Goal: Task Accomplishment & Management: Use online tool/utility

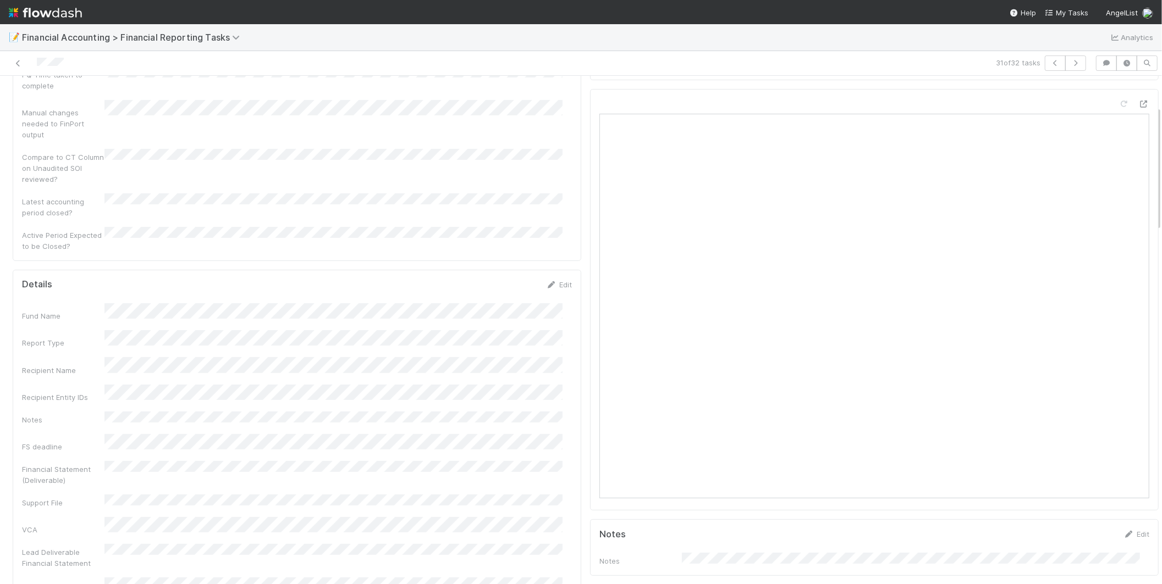
scroll to position [122, 0]
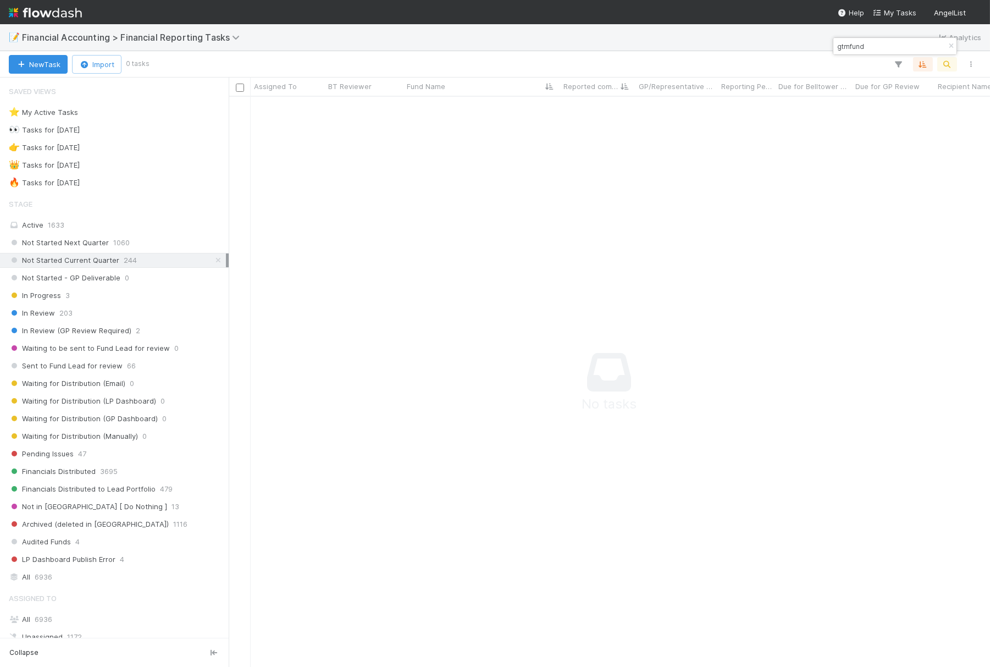
scroll to position [551, 743]
click at [125, 452] on div "Pending Issues 47" at bounding box center [117, 454] width 217 height 14
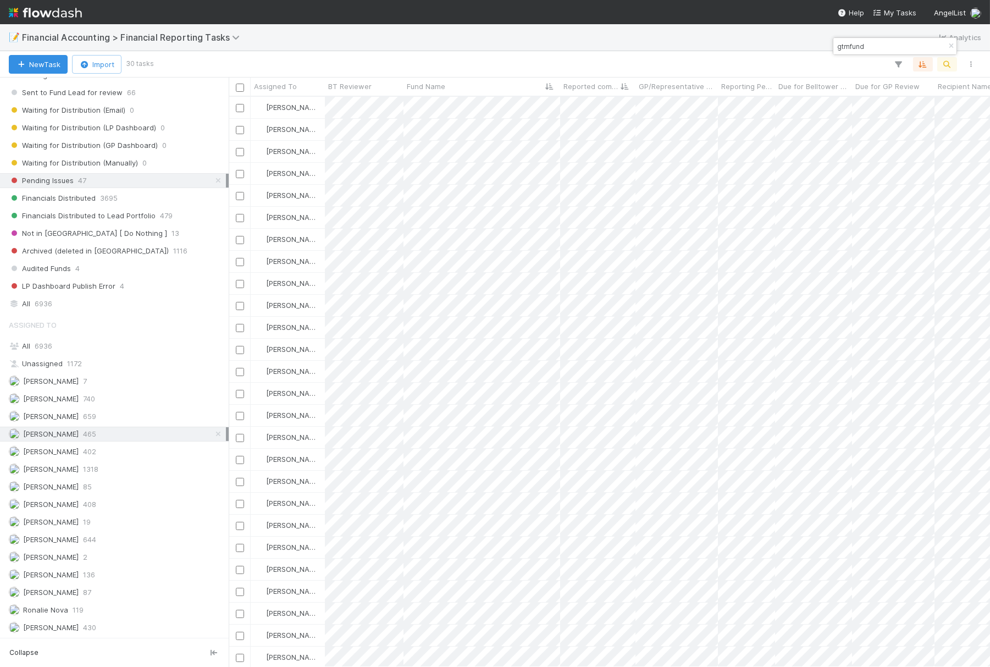
click at [866, 51] on input "gtmfund" at bounding box center [890, 46] width 110 height 13
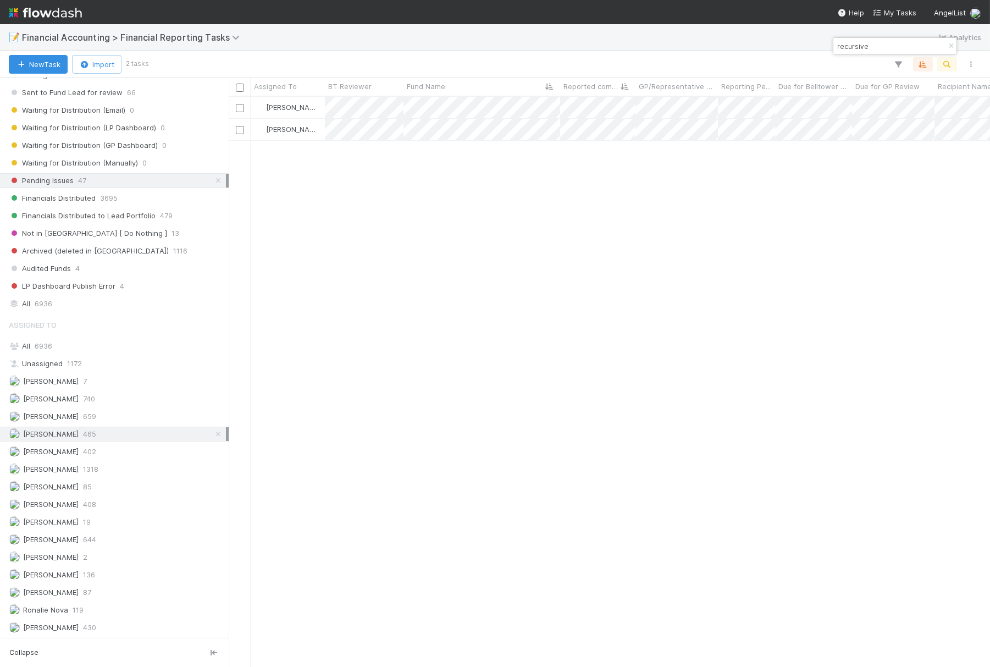
scroll to position [561, 752]
type input "recursive"
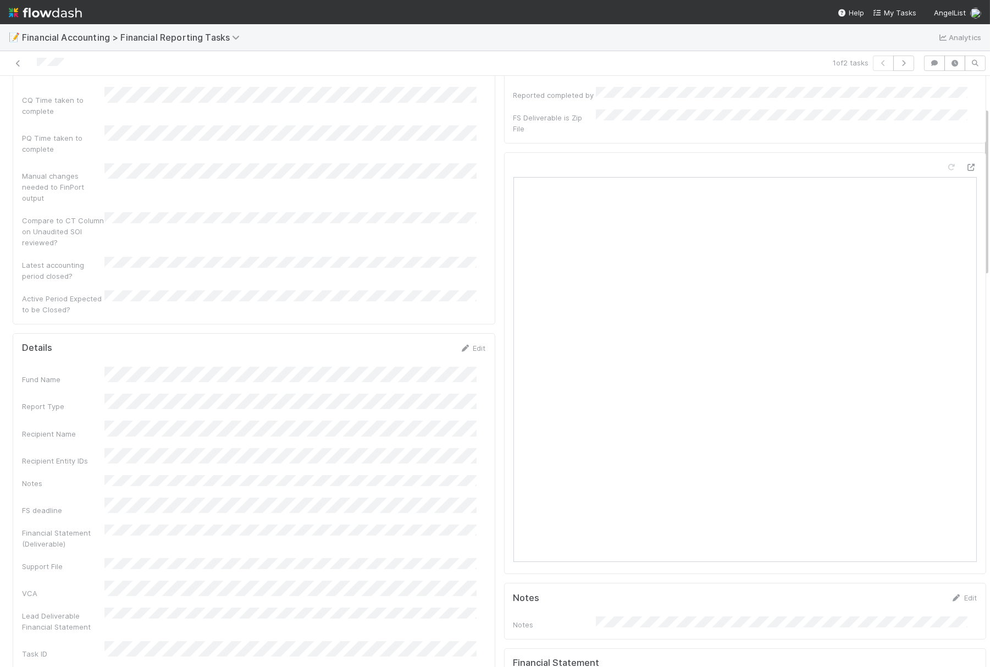
scroll to position [122, 0]
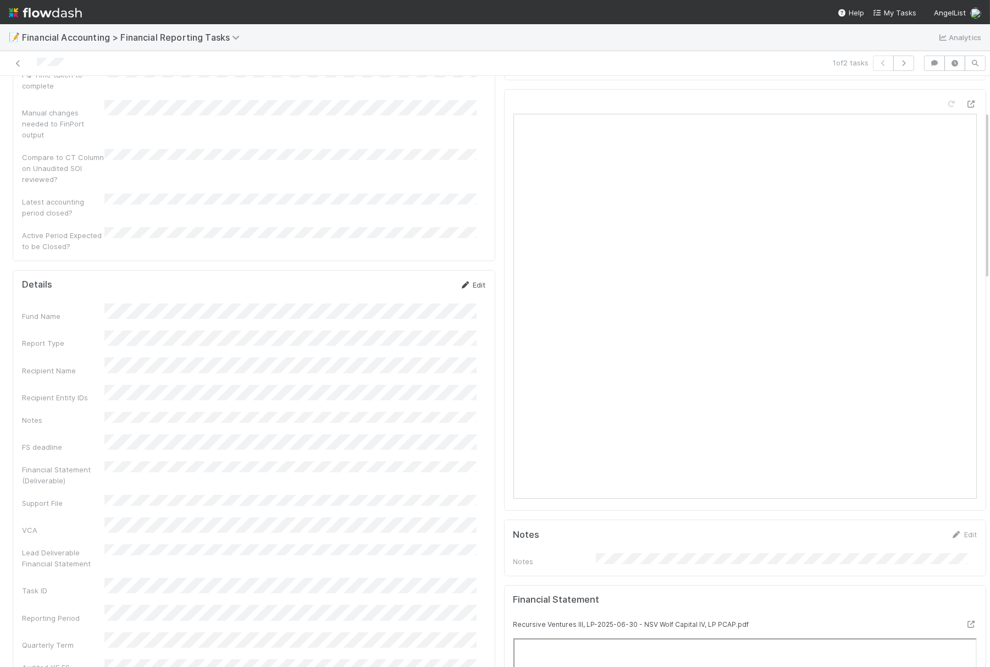
click at [470, 280] on link "Edit" at bounding box center [473, 284] width 26 height 9
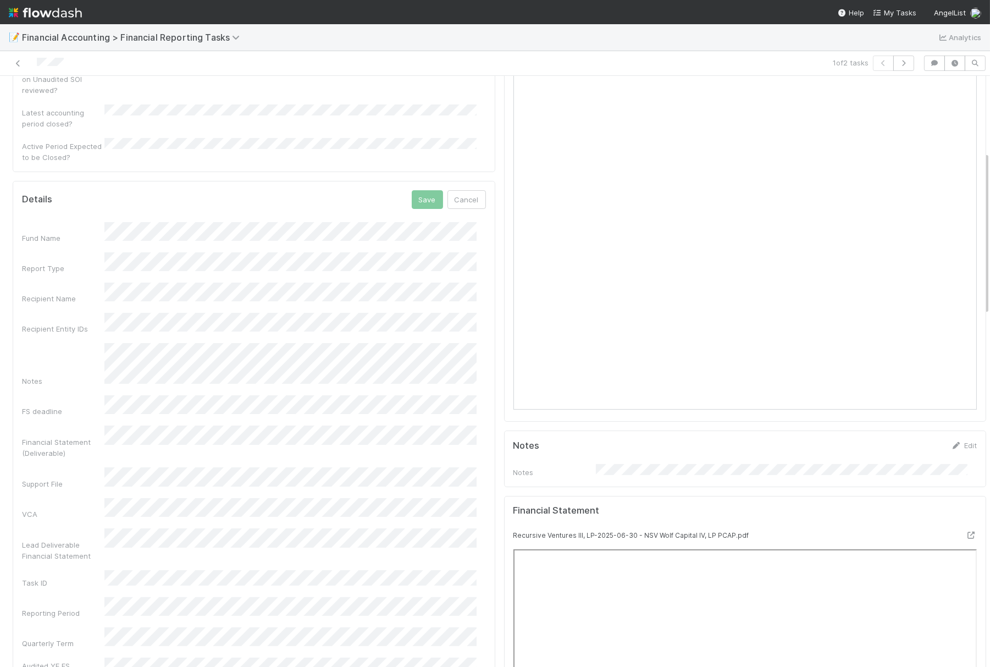
scroll to position [305, 0]
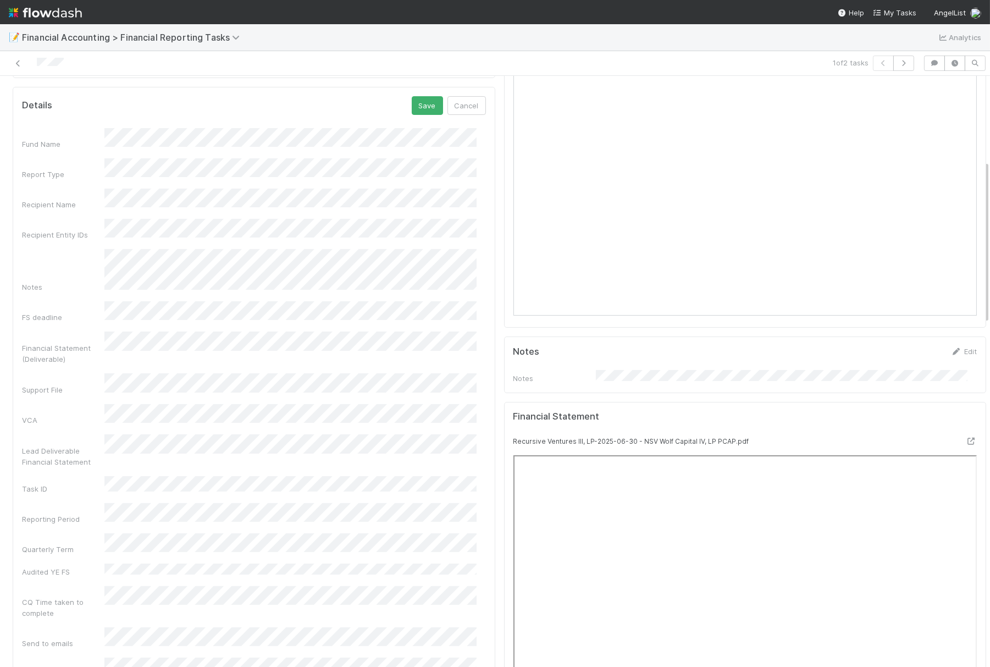
click at [485, 358] on div "Details Save Cancel Fund Name Report Type Recipient Name Recipient Entity IDs N…" at bounding box center [254, 637] width 483 height 1100
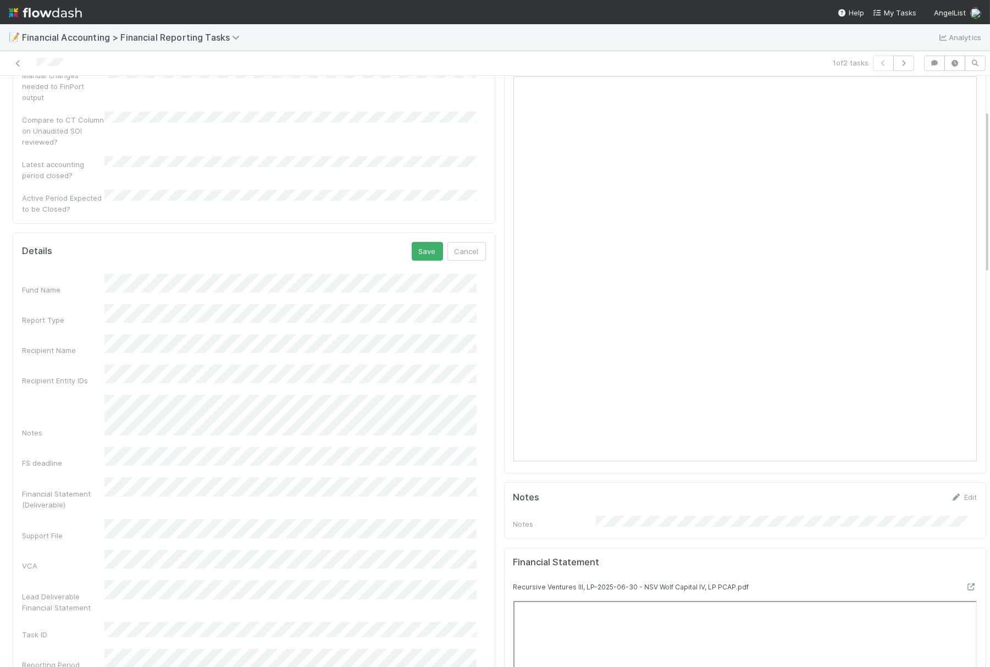
scroll to position [122, 0]
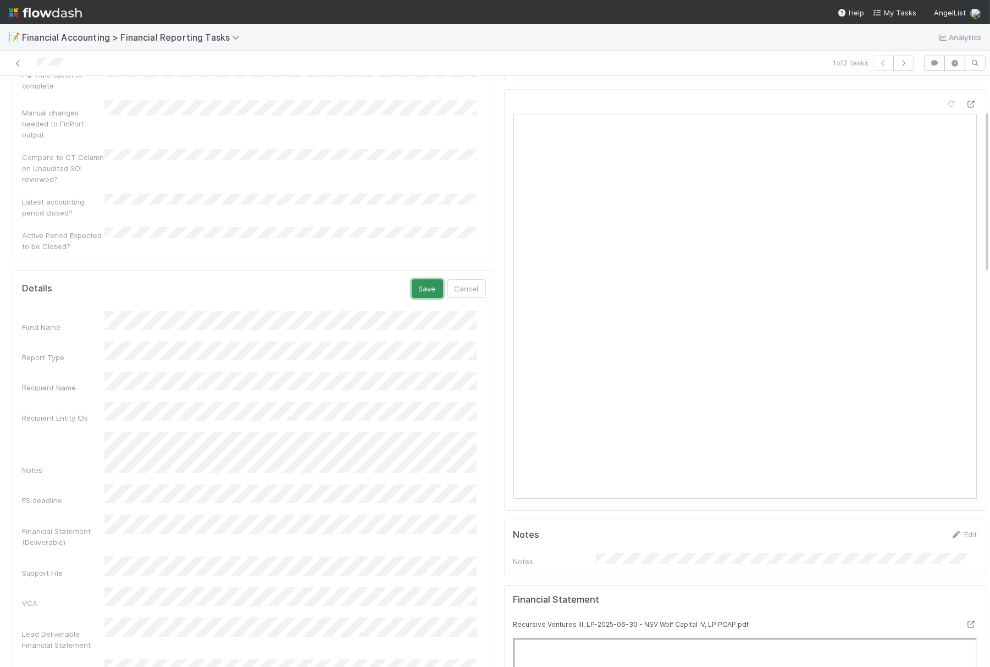
click at [416, 279] on button "Save" at bounding box center [427, 288] width 31 height 19
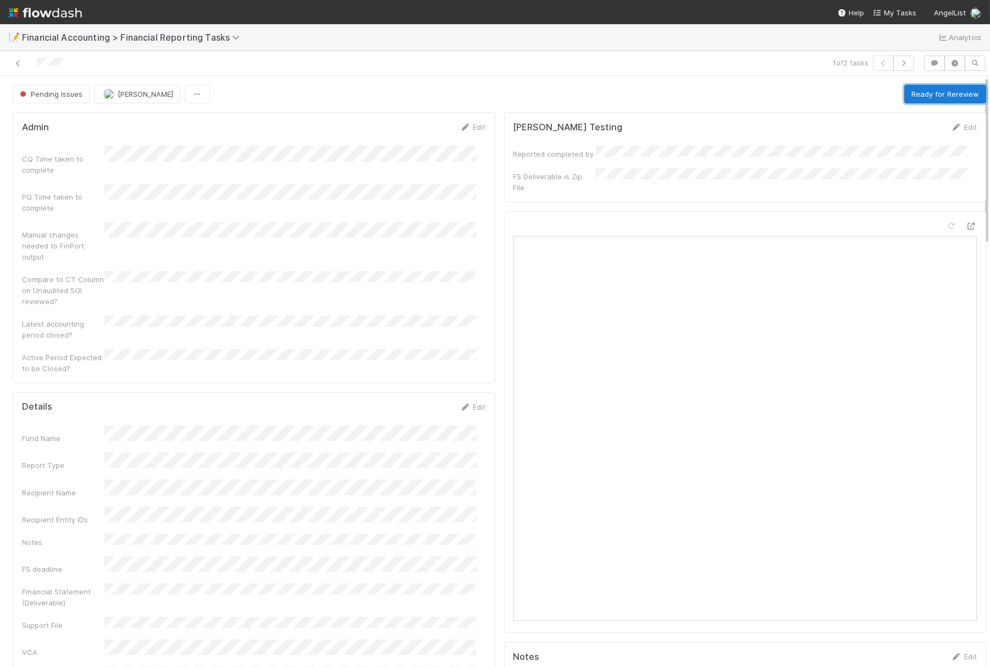
click at [916, 92] on button "Ready for Rereview" at bounding box center [945, 94] width 82 height 19
click at [140, 97] on span "[PERSON_NAME]" at bounding box center [127, 94] width 56 height 9
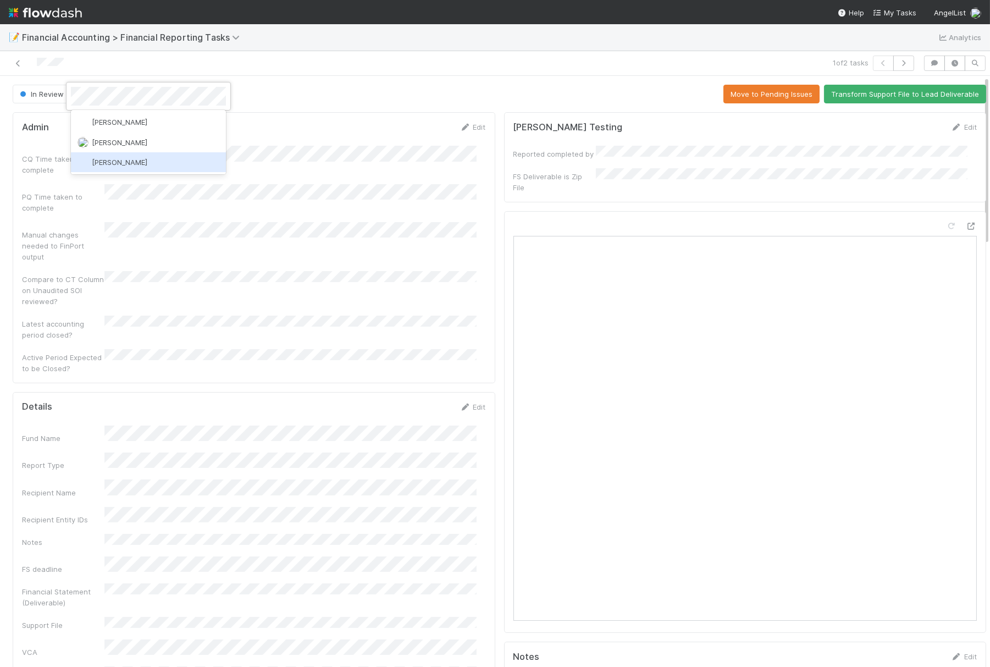
click at [125, 157] on div "[PERSON_NAME]" at bounding box center [148, 162] width 155 height 20
click at [14, 66] on icon at bounding box center [18, 63] width 11 height 7
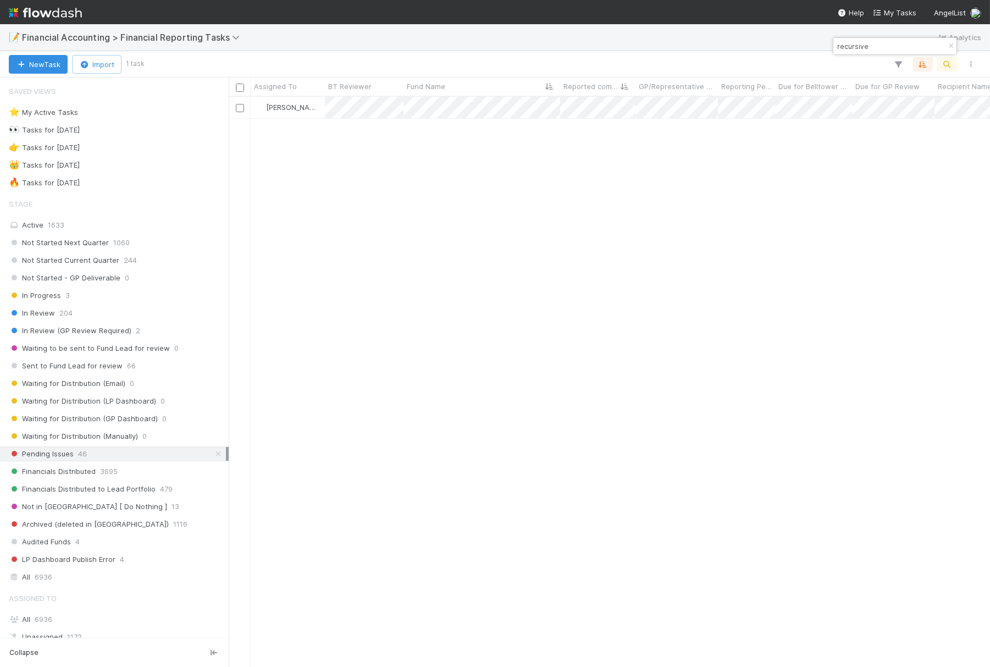
scroll to position [561, 752]
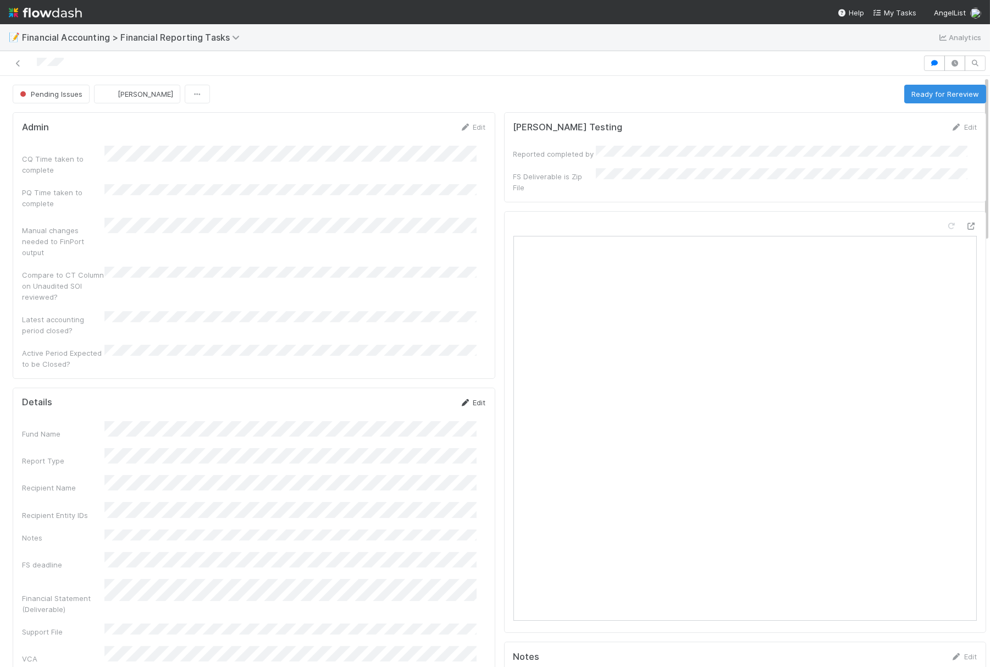
click at [464, 398] on link "Edit" at bounding box center [473, 402] width 26 height 9
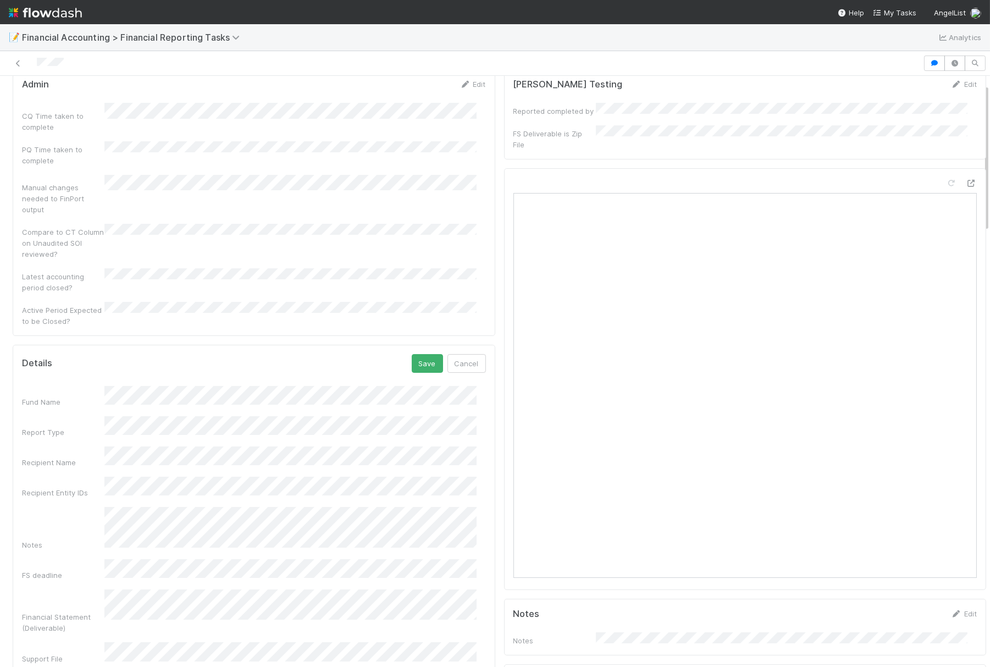
scroll to position [61, 0]
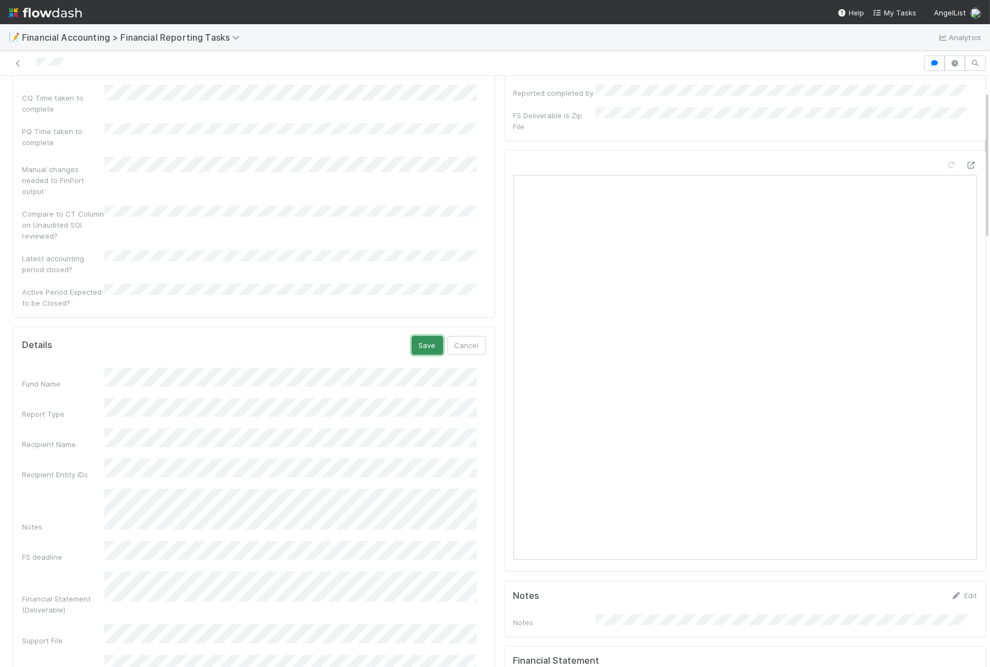
click at [421, 336] on button "Save" at bounding box center [427, 345] width 31 height 19
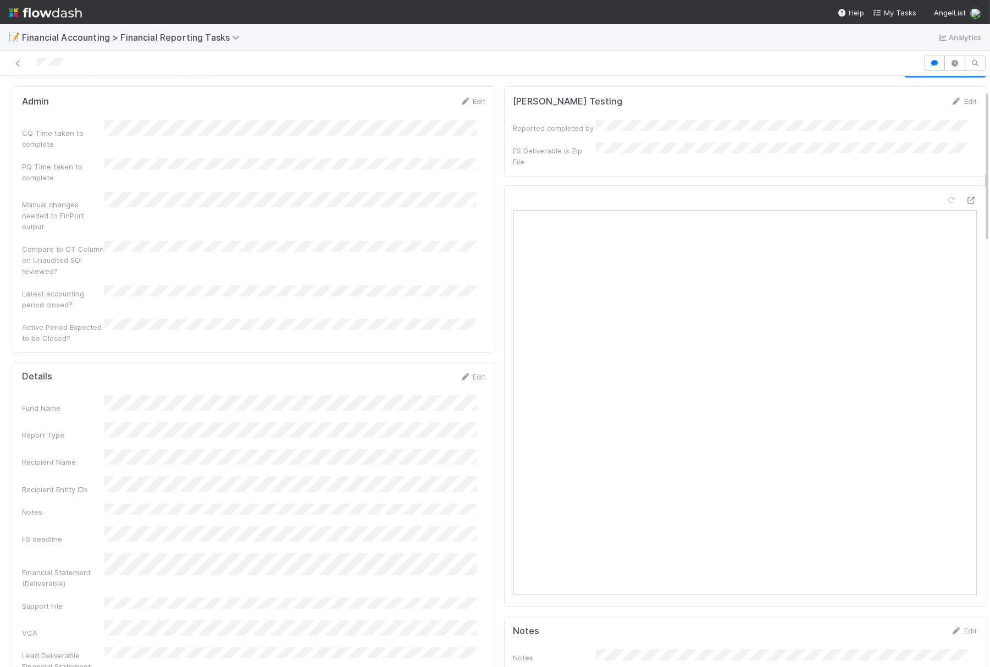
scroll to position [0, 0]
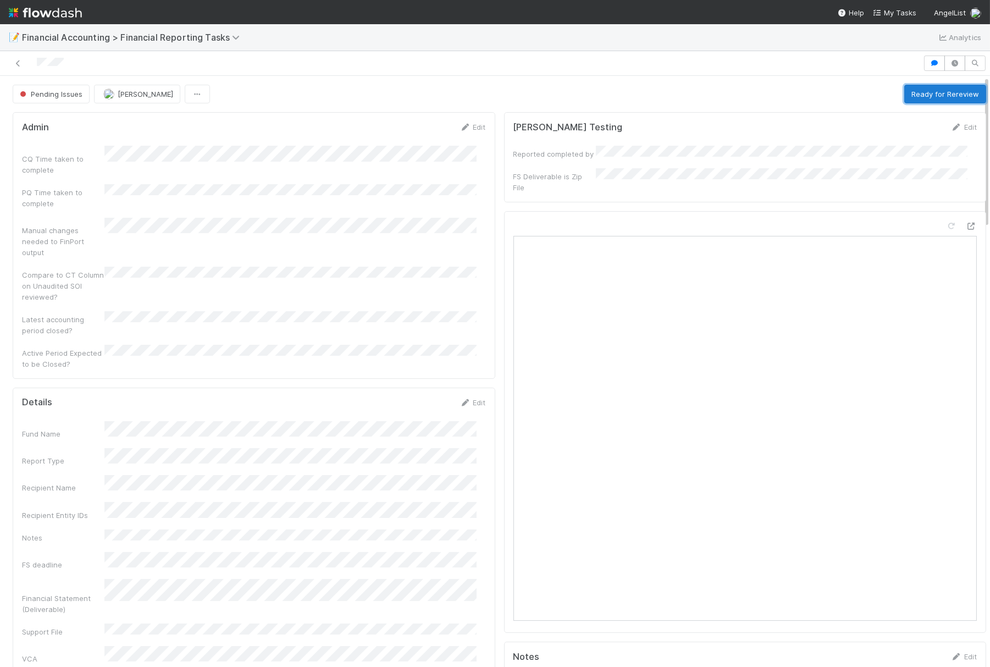
click at [909, 86] on button "Ready for Rereview" at bounding box center [945, 94] width 82 height 19
click at [131, 96] on span "[PERSON_NAME]" at bounding box center [127, 94] width 56 height 9
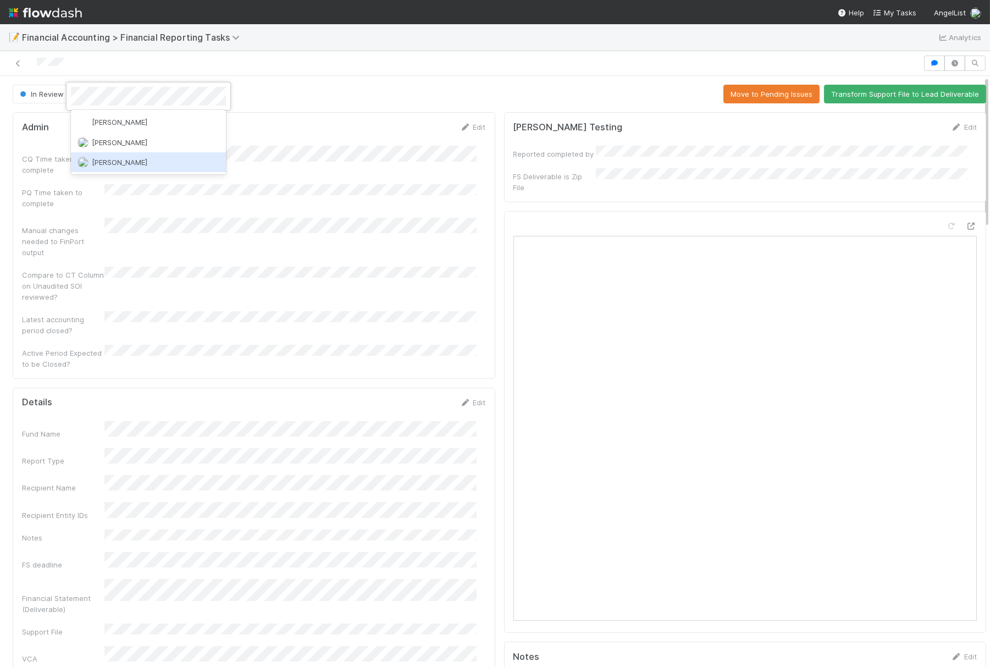
click at [124, 163] on span "[PERSON_NAME]" at bounding box center [120, 162] width 56 height 9
click at [19, 62] on icon at bounding box center [18, 63] width 11 height 7
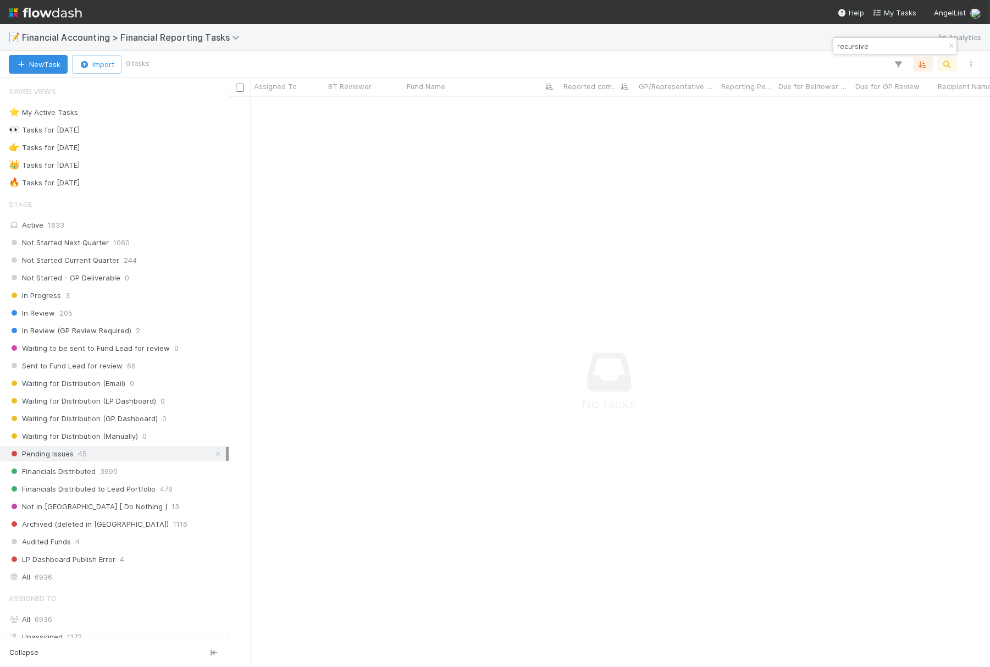
scroll to position [551, 743]
drag, startPoint x: 947, startPoint y: 45, endPoint x: 902, endPoint y: 67, distance: 50.2
click at [947, 45] on icon "button" at bounding box center [951, 46] width 11 height 7
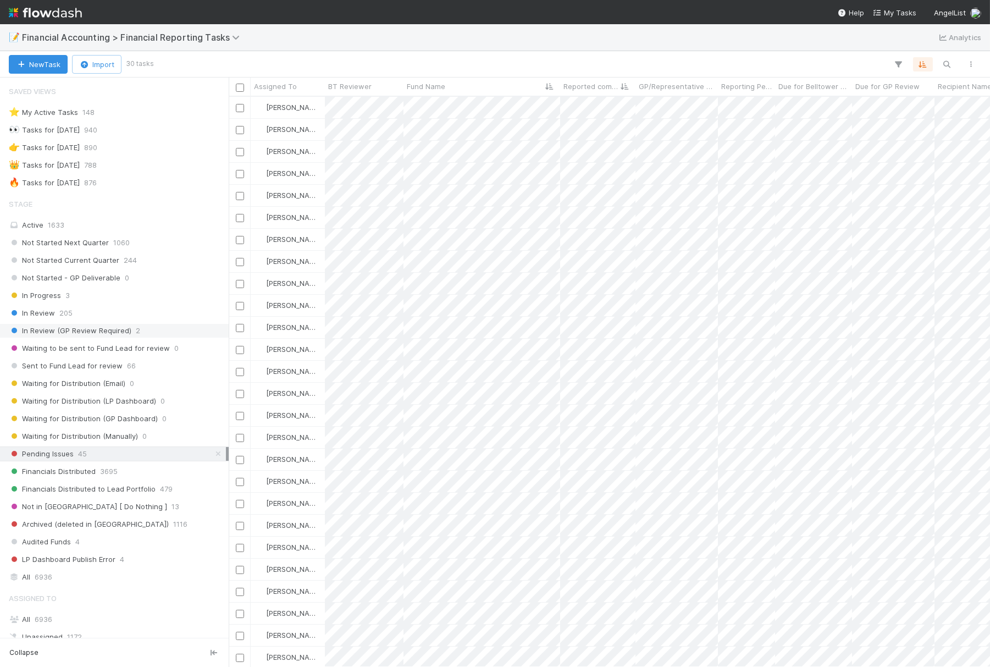
scroll to position [561, 752]
click at [100, 316] on div "In Review 205" at bounding box center [117, 313] width 217 height 14
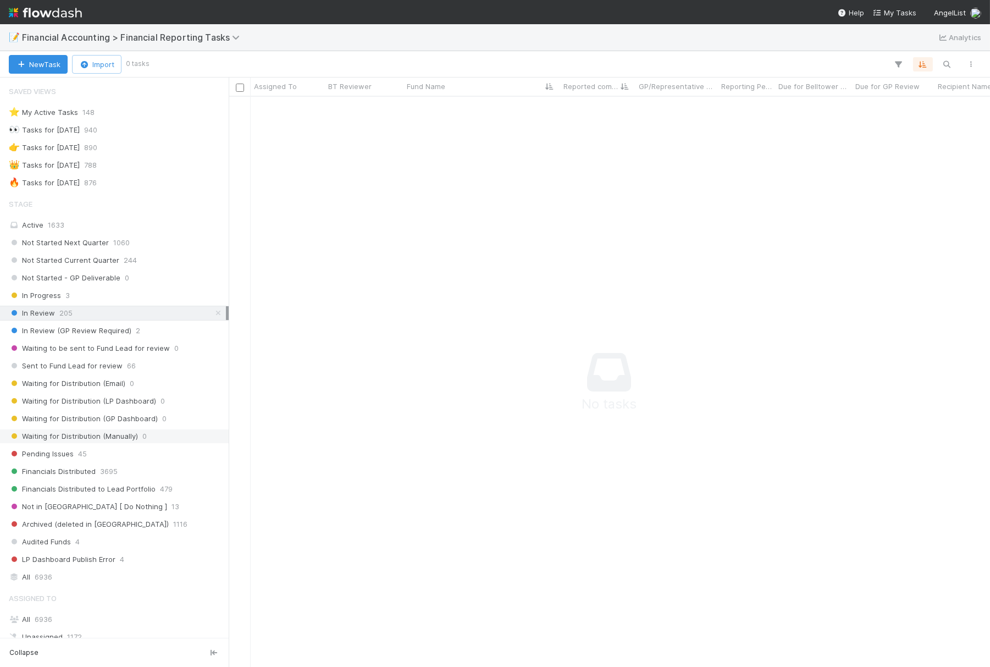
scroll to position [551, 743]
click at [97, 449] on div "Pending Issues 45" at bounding box center [117, 454] width 217 height 14
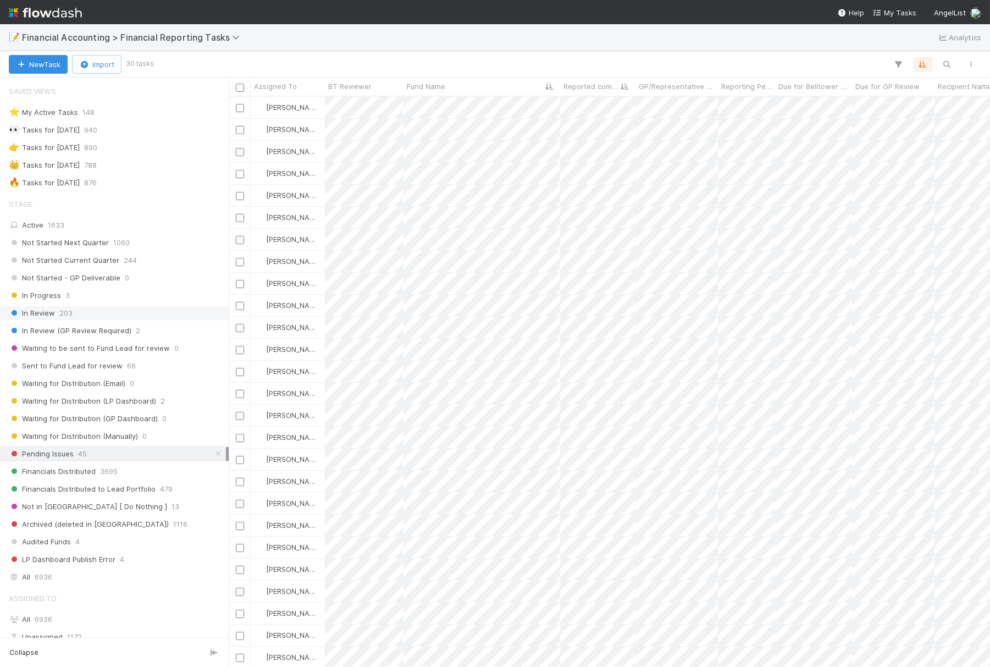
click at [104, 314] on div "In Review 203" at bounding box center [117, 313] width 217 height 14
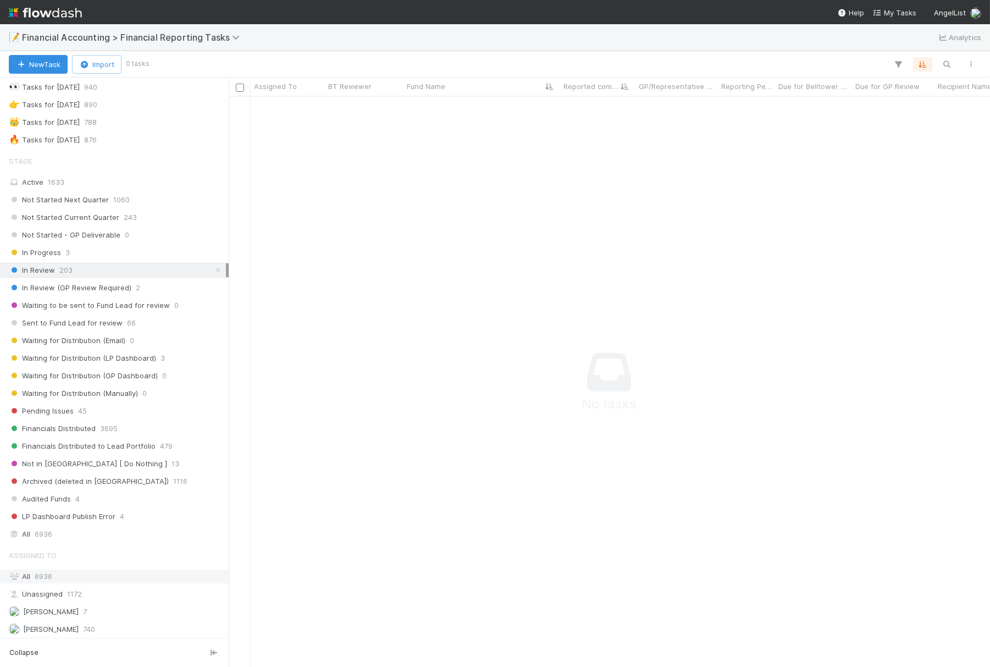
scroll to position [61, 0]
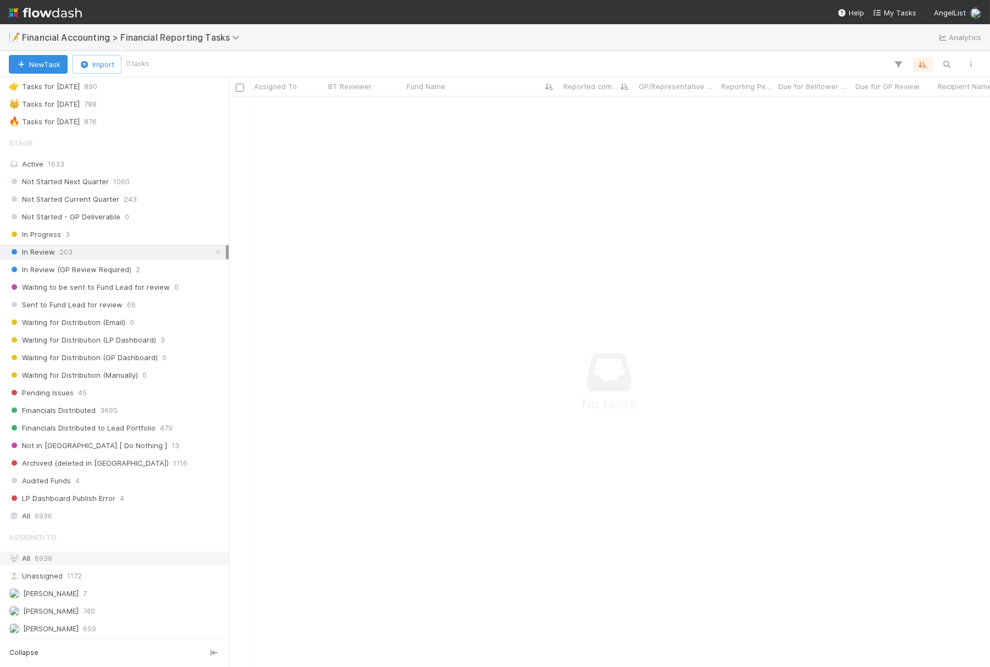
click at [50, 559] on span "6936" at bounding box center [44, 558] width 18 height 9
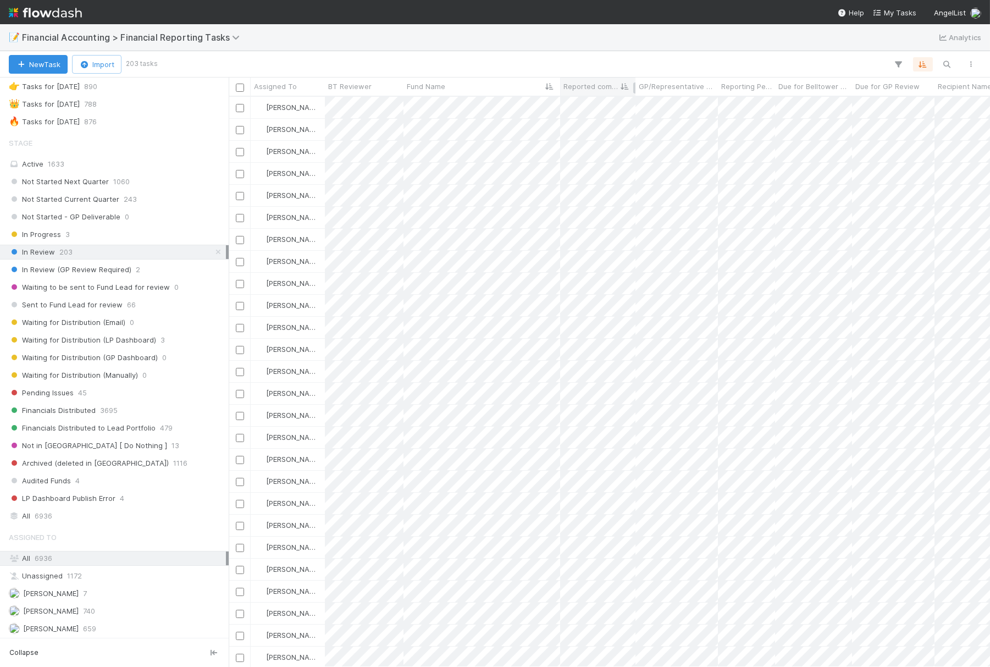
scroll to position [561, 752]
click at [612, 88] on span "Reported completed by" at bounding box center [592, 86] width 56 height 11
click at [612, 102] on div "Sort A → Z" at bounding box center [626, 107] width 125 height 16
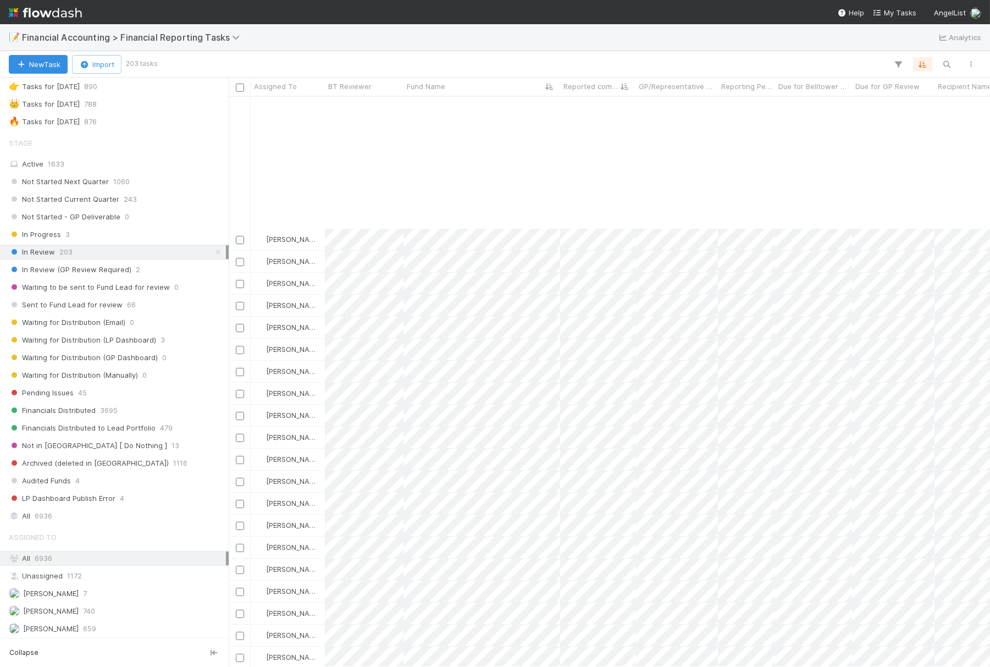
scroll to position [244, 0]
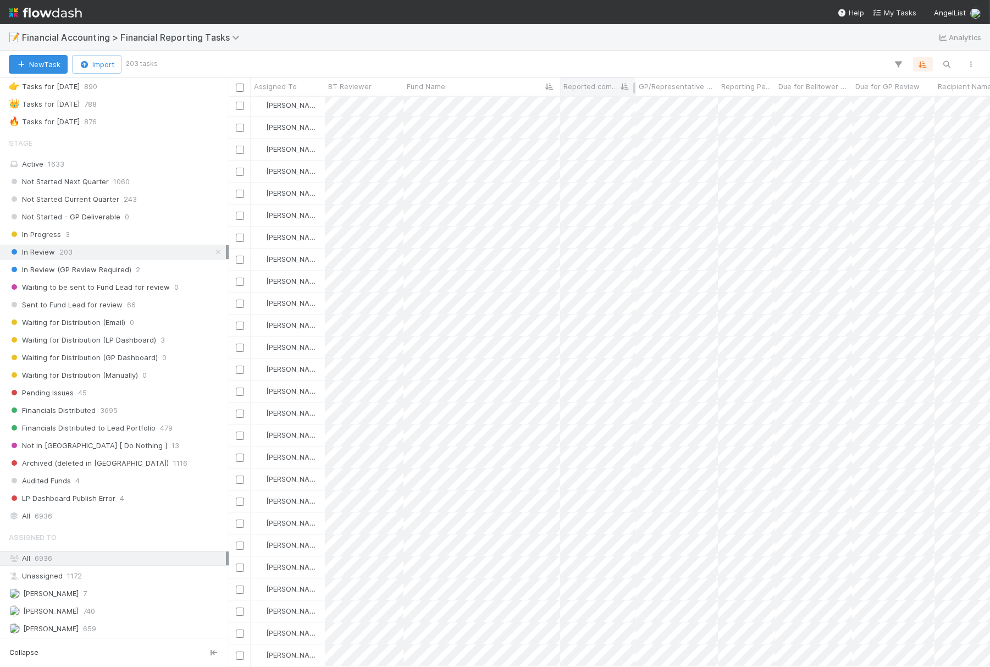
click at [602, 84] on span "Reported completed by" at bounding box center [592, 86] width 56 height 11
click at [603, 103] on div "Sort A → Z" at bounding box center [626, 107] width 125 height 16
click at [609, 90] on span "Reported completed by" at bounding box center [592, 86] width 56 height 11
drag, startPoint x: 601, startPoint y: 106, endPoint x: 637, endPoint y: 71, distance: 49.8
click at [601, 106] on div "Sort A → Z" at bounding box center [626, 107] width 125 height 16
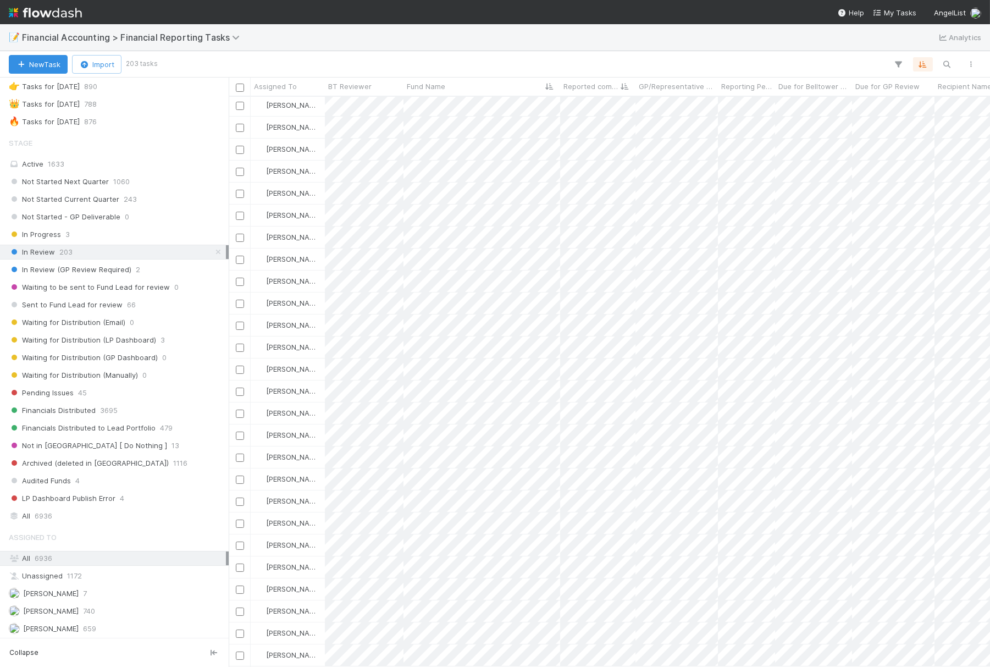
click at [636, 41] on div "📝 Financial Accounting > Financial Reporting Tasks Analytics" at bounding box center [495, 37] width 990 height 26
click at [621, 83] on icon at bounding box center [625, 86] width 11 height 7
click at [616, 108] on div "Sort A → Z" at bounding box center [626, 107] width 125 height 16
click at [614, 95] on div "Reported completed by" at bounding box center [597, 87] width 75 height 18
click at [615, 89] on span "Reported completed by" at bounding box center [592, 86] width 56 height 11
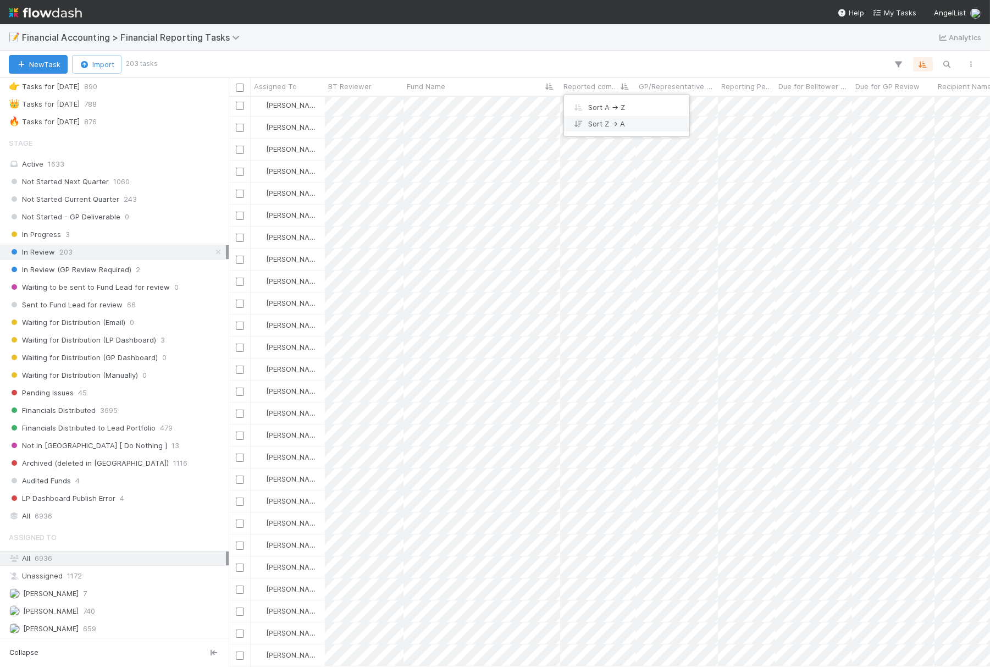
click at [601, 130] on div "Sort Z → A" at bounding box center [626, 123] width 125 height 16
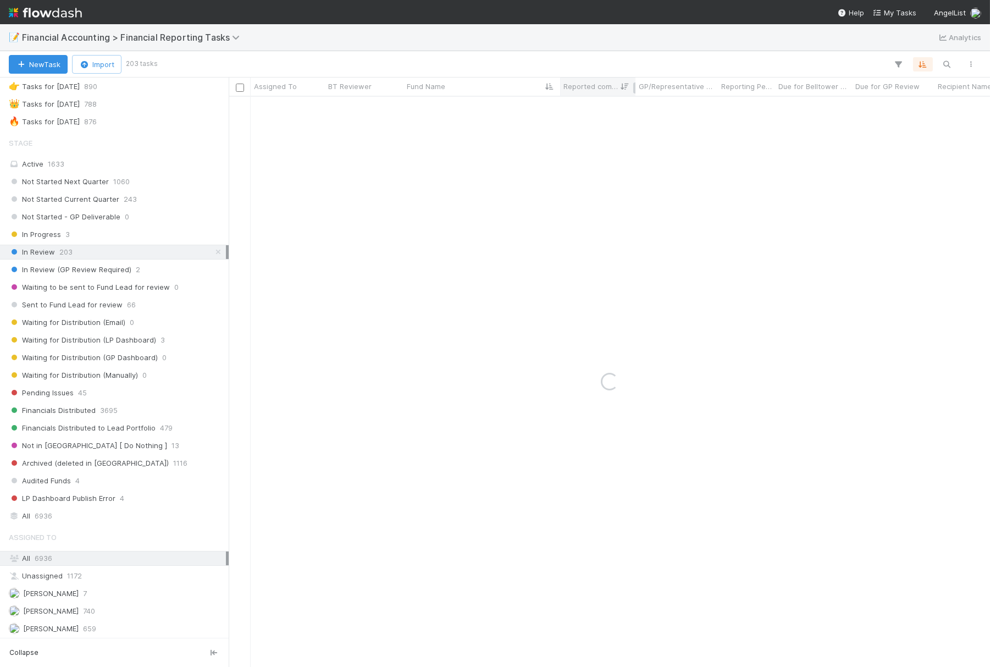
click at [605, 91] on span "Reported completed by" at bounding box center [592, 86] width 56 height 11
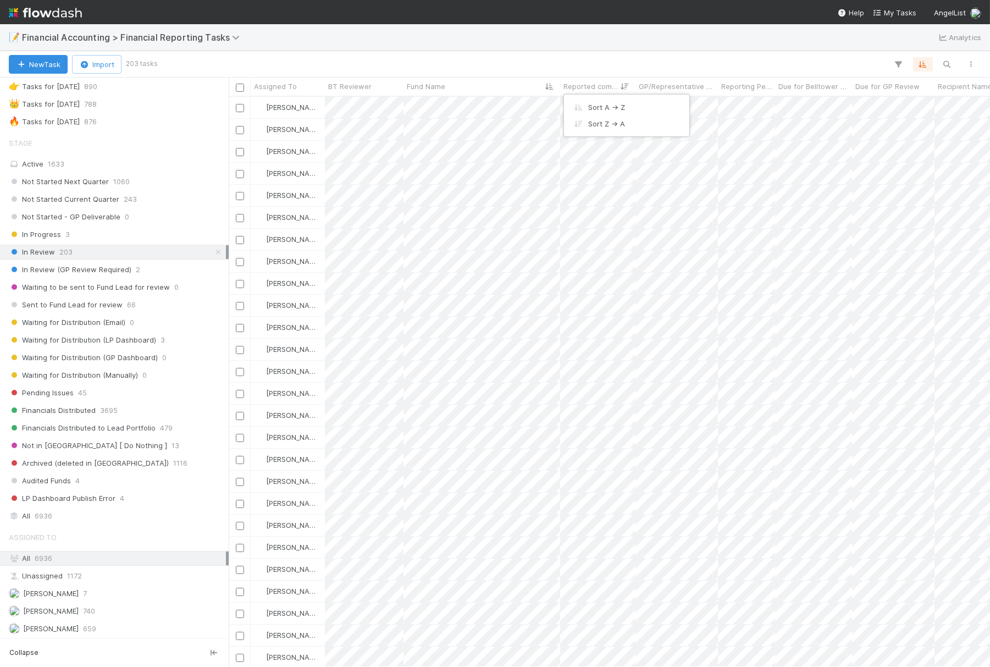
scroll to position [561, 752]
click at [606, 105] on div "Sort A → Z" at bounding box center [626, 107] width 125 height 16
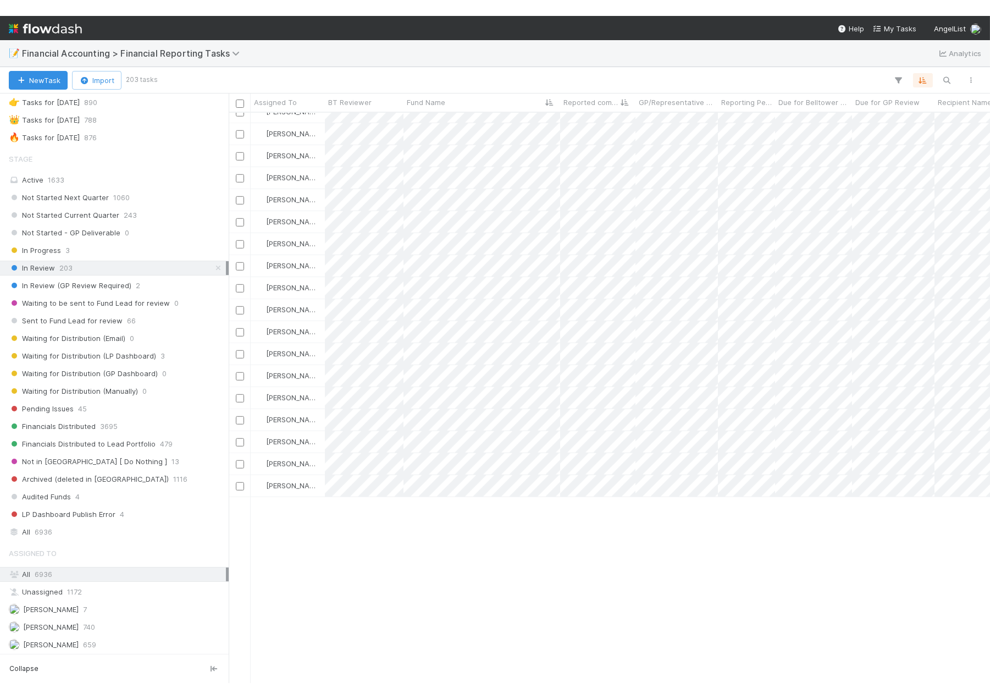
scroll to position [0, 0]
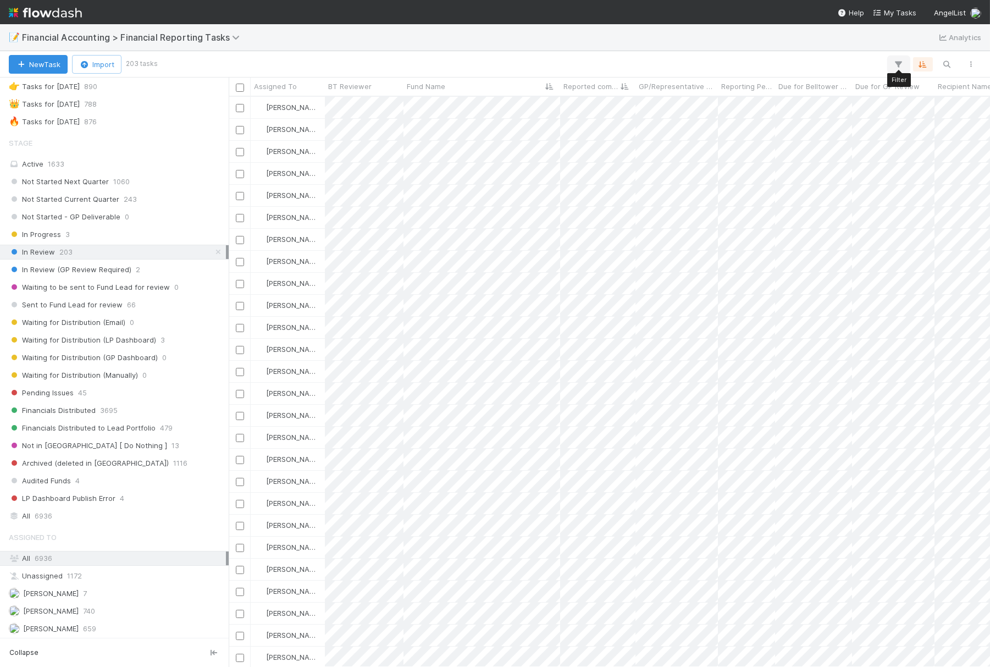
click at [898, 65] on icon "button" at bounding box center [898, 64] width 11 height 10
click at [43, 13] on div "Add Filter" at bounding box center [495, 333] width 990 height 667
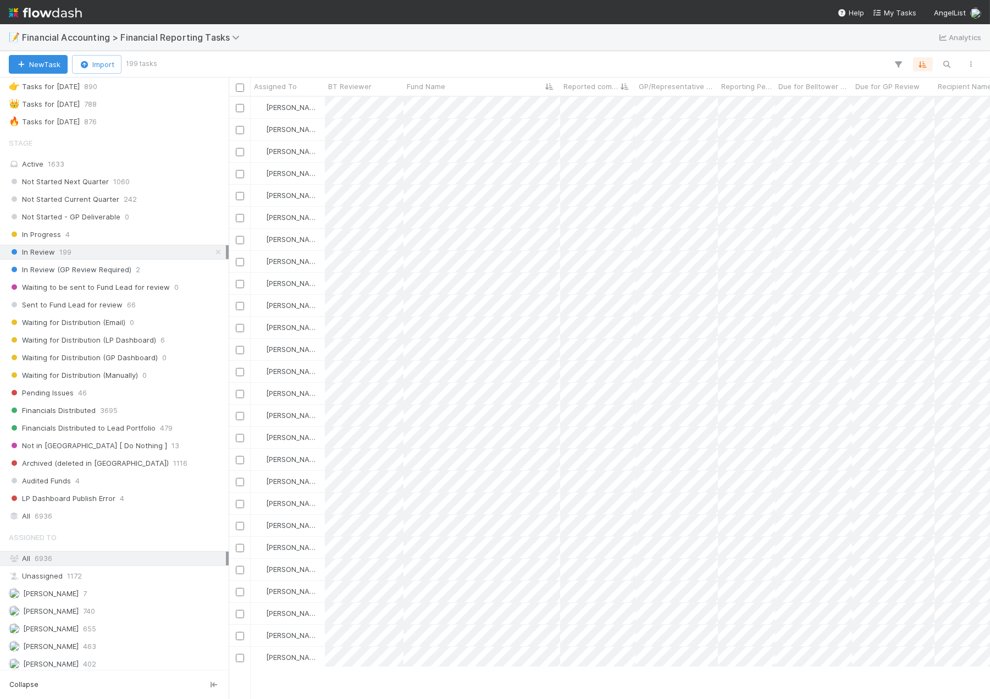
click at [31, 17] on img at bounding box center [45, 12] width 73 height 19
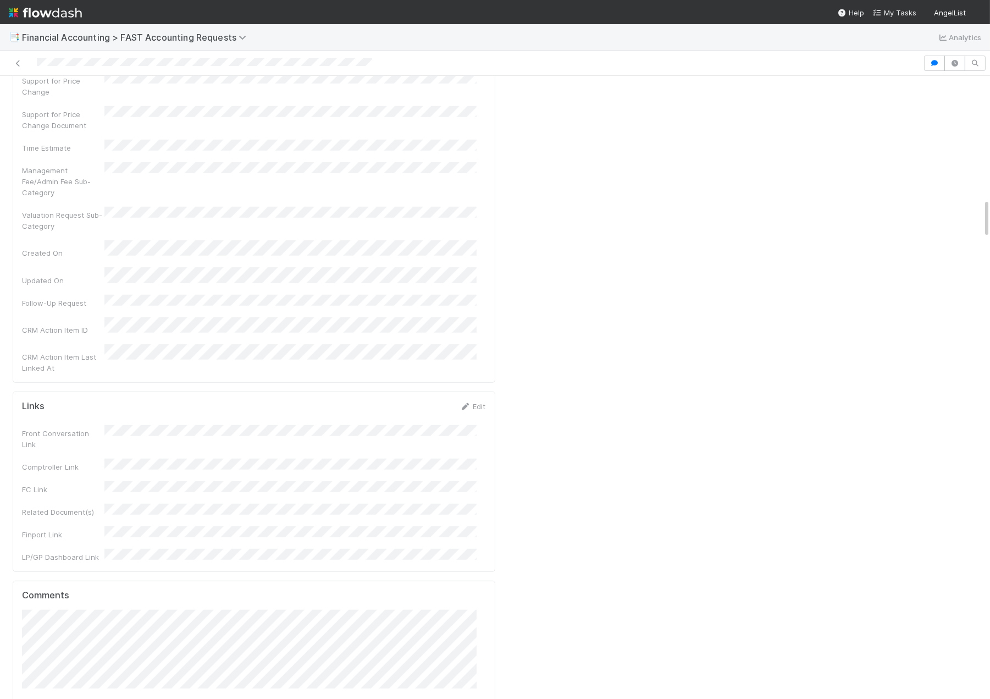
scroll to position [1955, 0]
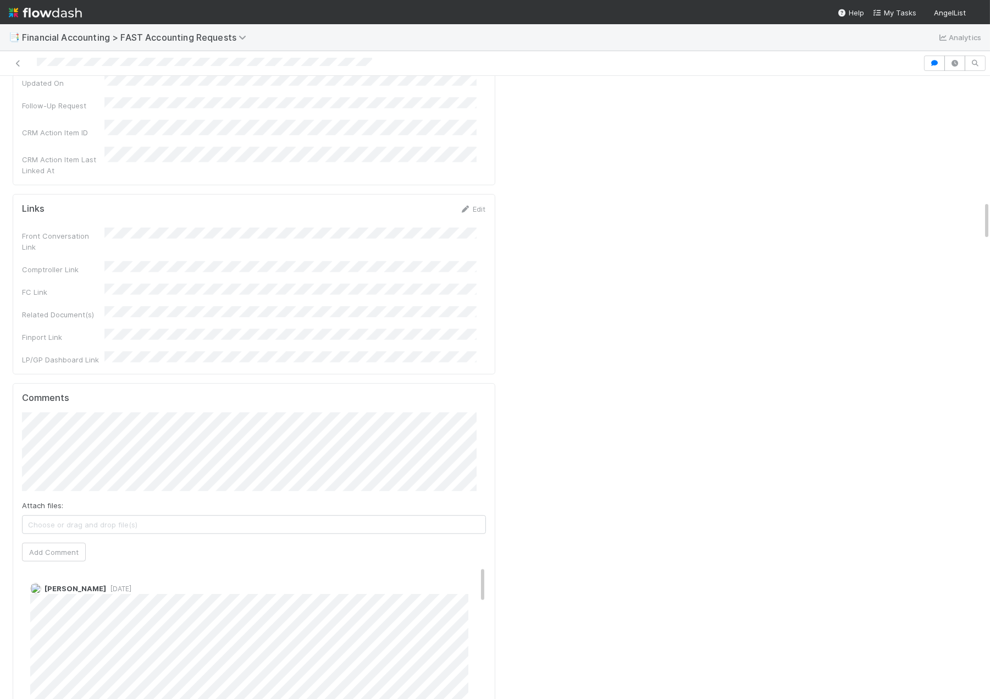
click at [13, 11] on img at bounding box center [45, 12] width 73 height 19
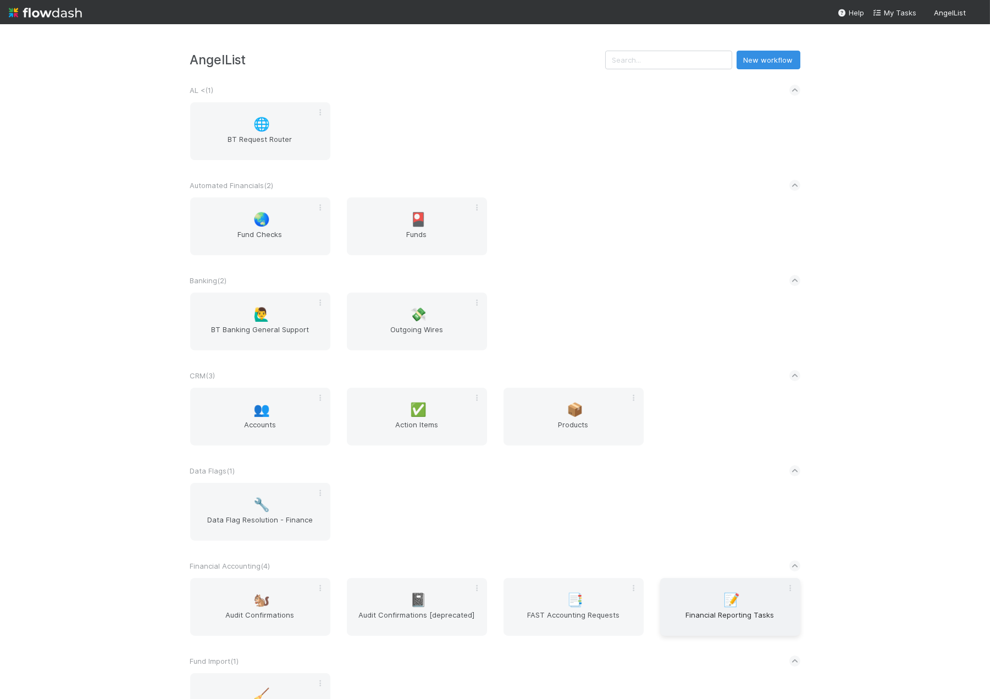
click at [686, 587] on div "📝 Financial Reporting Tasks" at bounding box center [730, 607] width 140 height 58
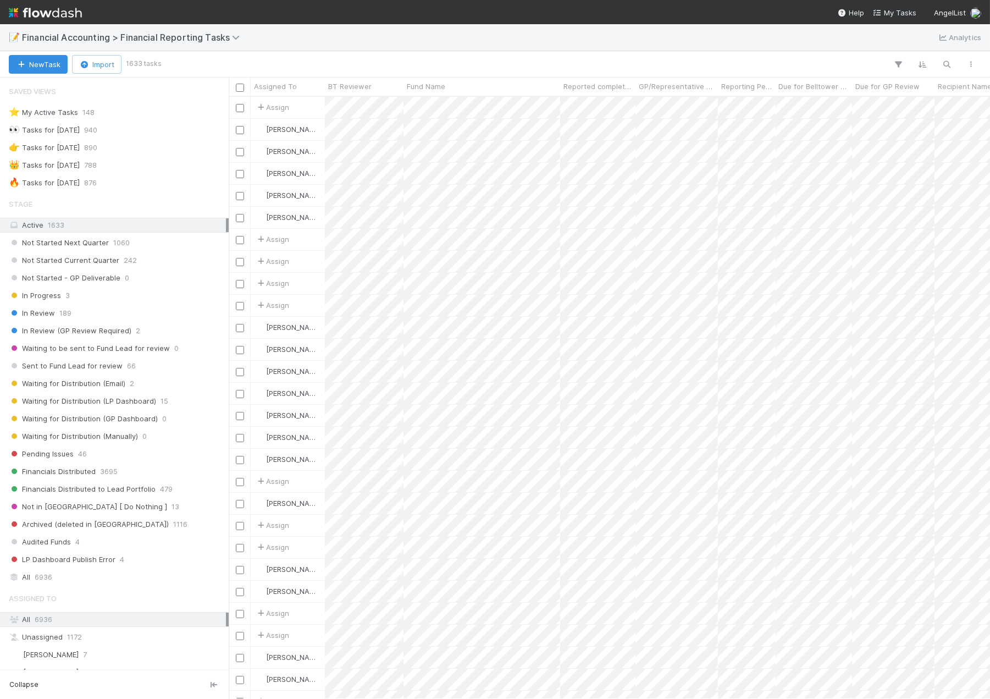
scroll to position [593, 752]
click at [685, 40] on div "📝 Financial Accounting > Financial Reporting Tasks Analytics" at bounding box center [495, 37] width 990 height 26
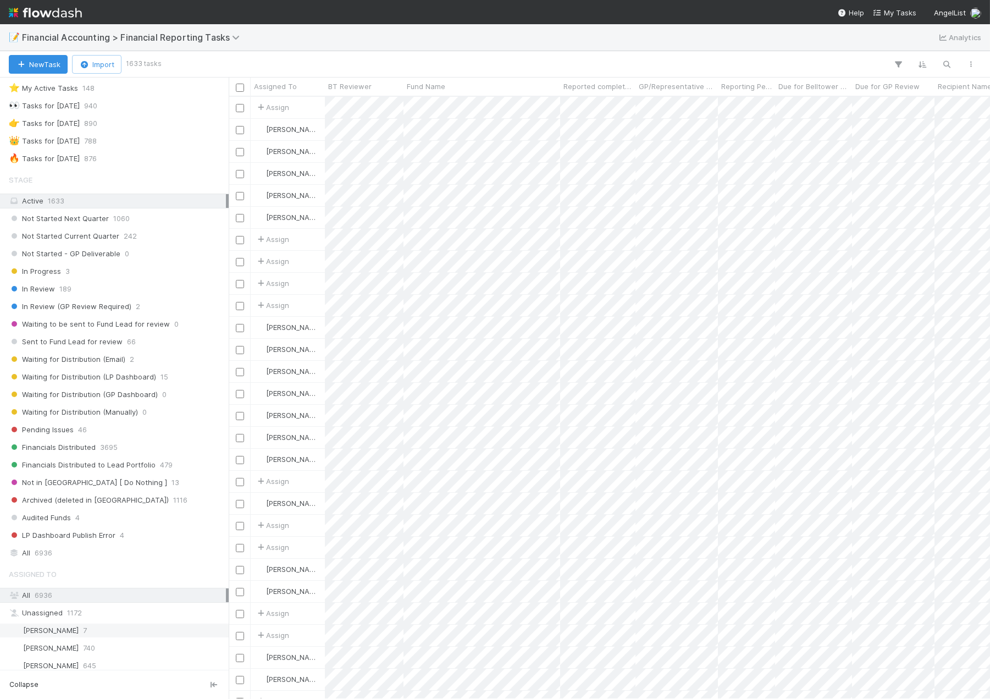
scroll to position [122, 0]
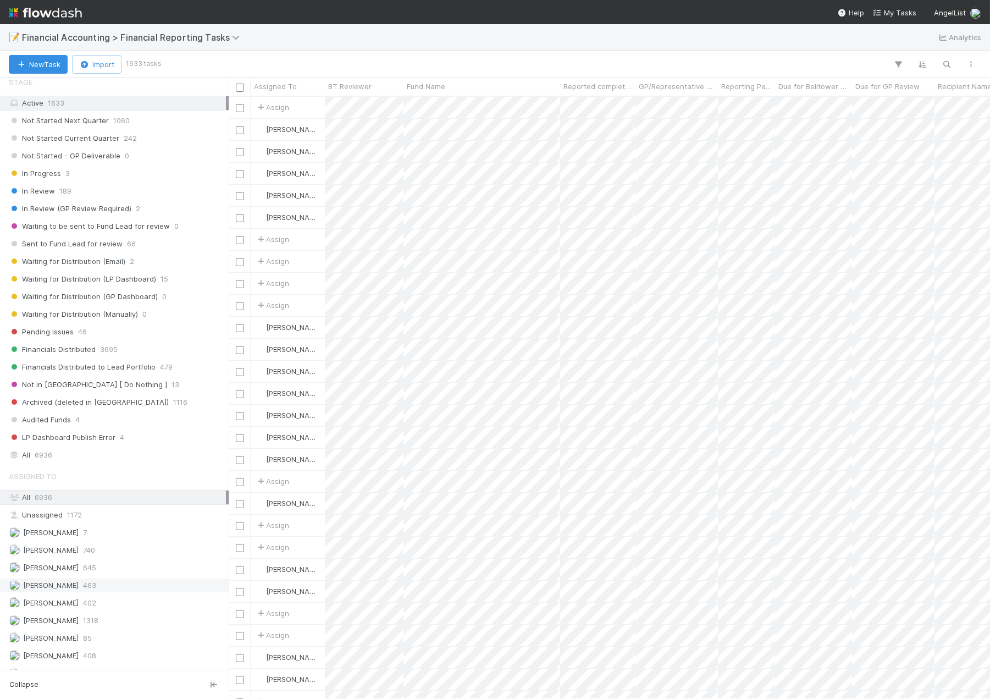
click at [83, 590] on span "463" at bounding box center [89, 585] width 13 height 14
click at [129, 334] on div "Pending Issues 46" at bounding box center [117, 332] width 217 height 14
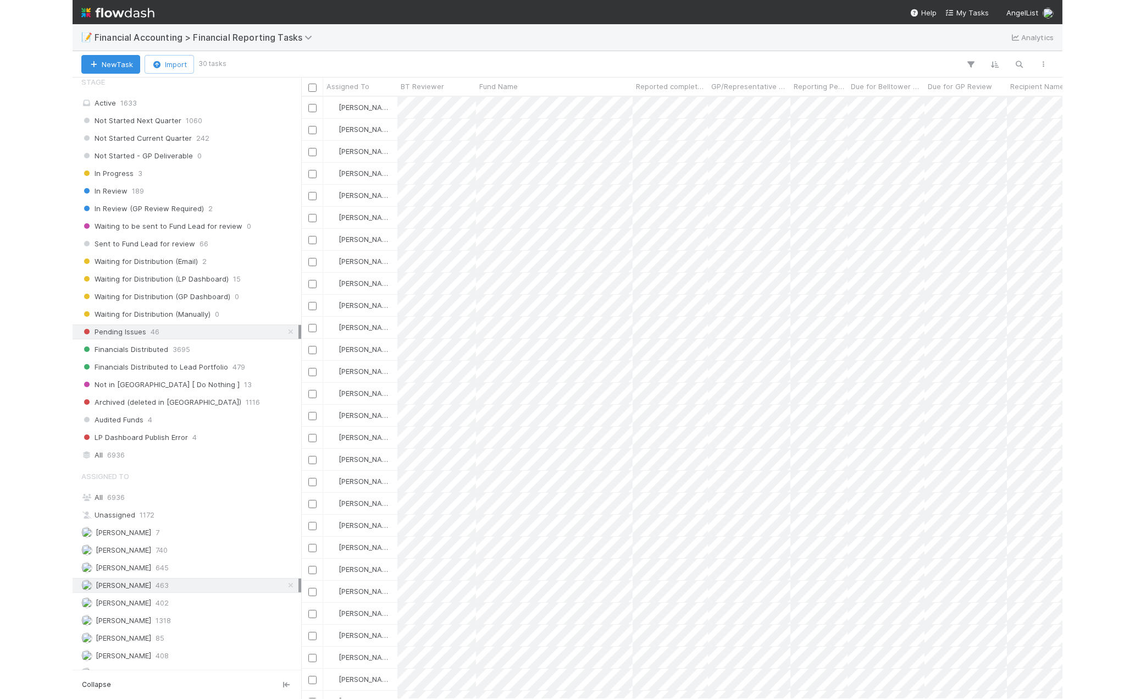
scroll to position [593, 752]
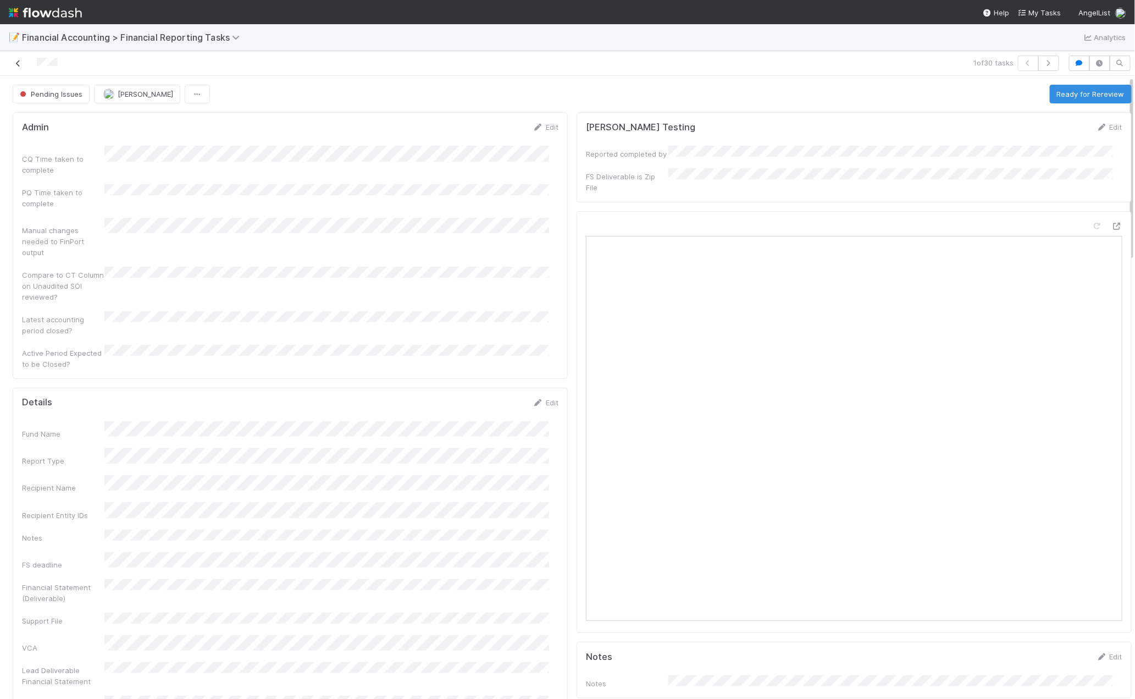
click at [23, 68] on link at bounding box center [18, 63] width 11 height 11
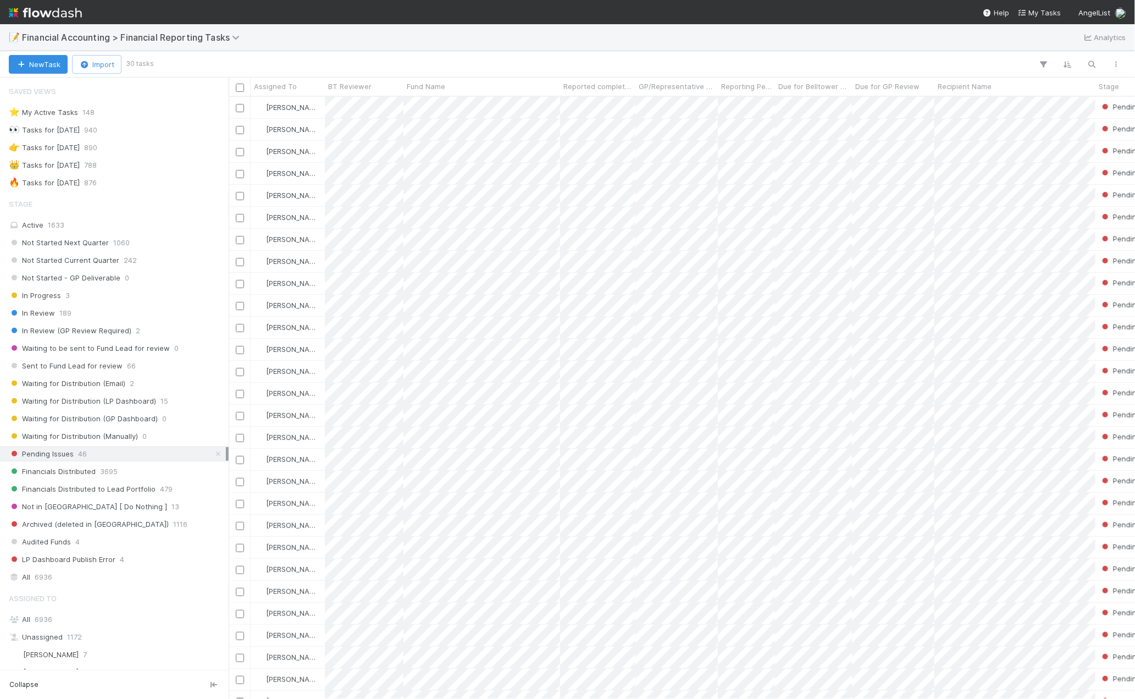
scroll to position [593, 897]
click at [990, 84] on div "Recipient Name" at bounding box center [1015, 86] width 155 height 11
click at [990, 111] on div "Sort A → Z" at bounding box center [1001, 107] width 125 height 16
